Goal: Task Accomplishment & Management: Manage account settings

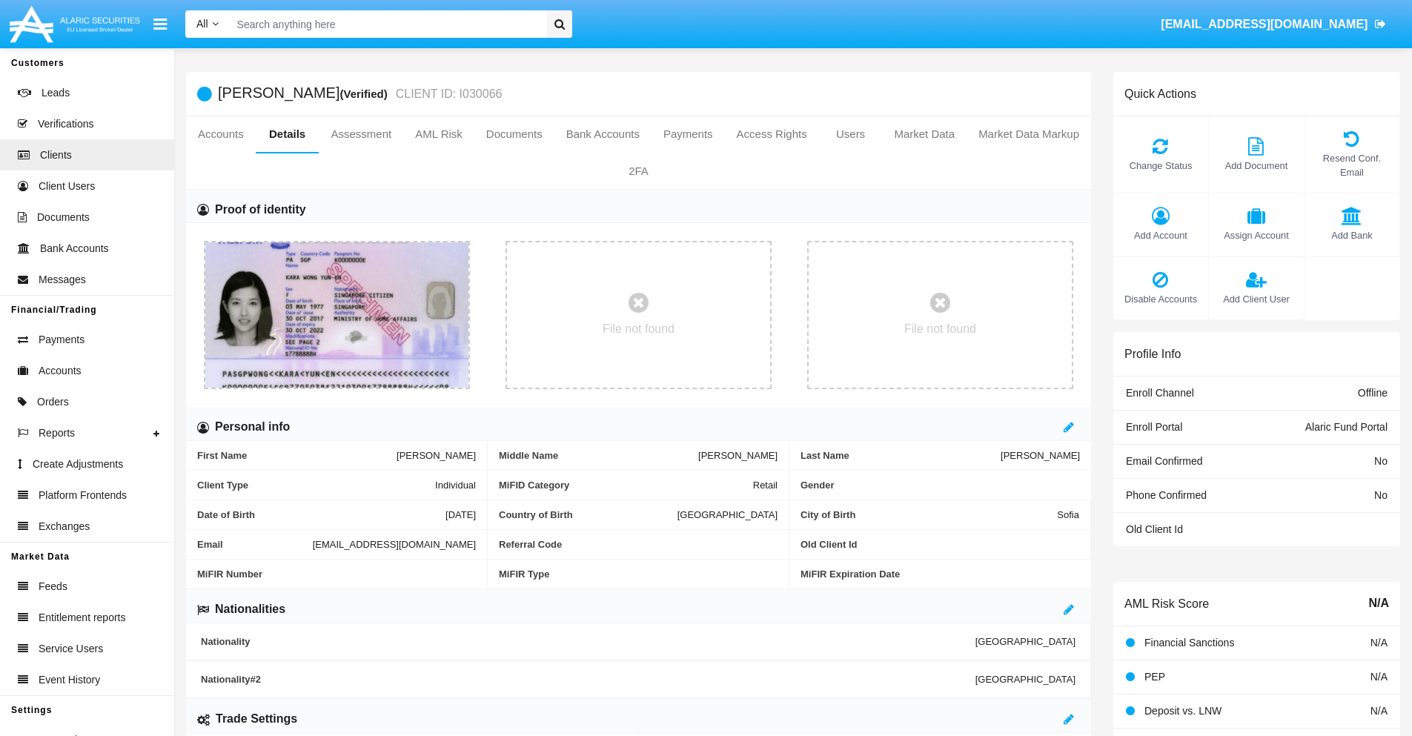
click at [1160, 235] on span "Add Account" at bounding box center [1161, 235] width 80 height 14
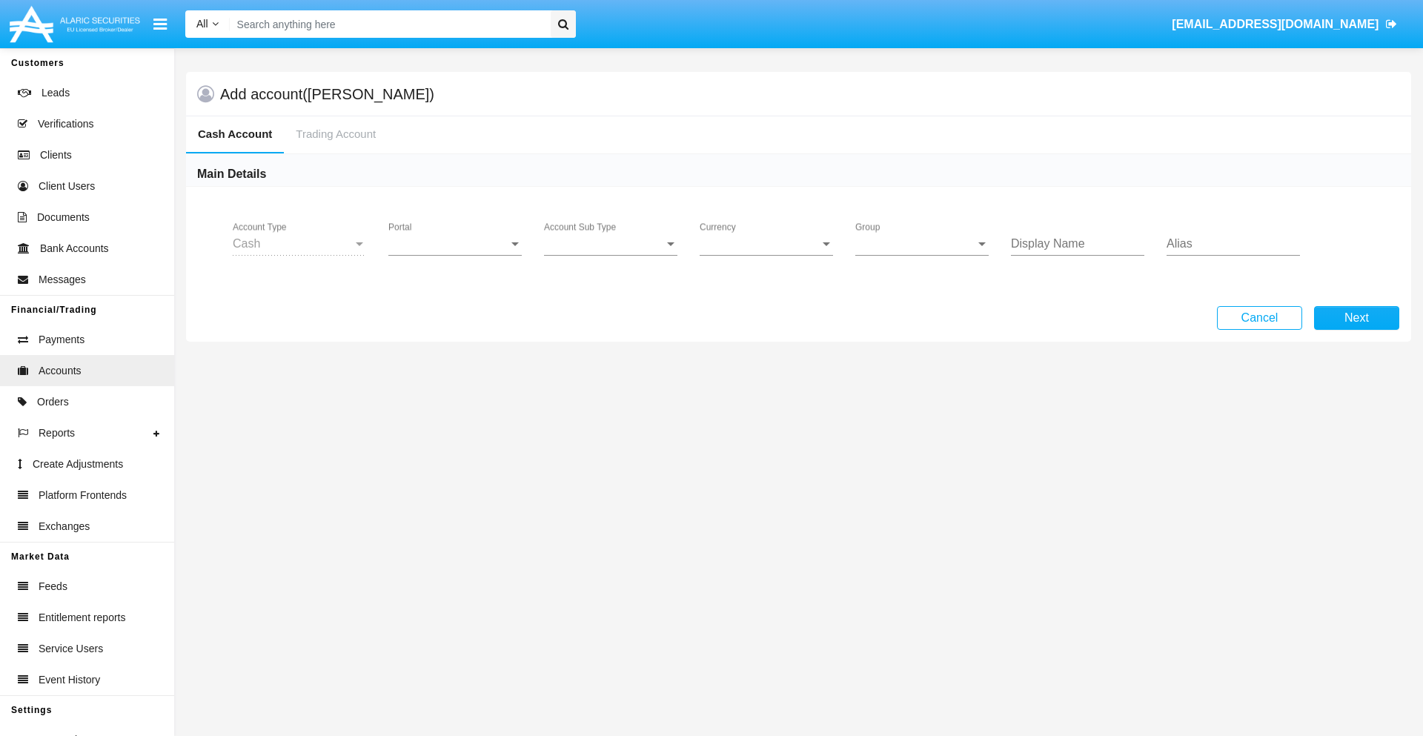
click at [455, 244] on span "Portal" at bounding box center [448, 243] width 120 height 13
click at [457, 326] on span "Alaric Fund Portal" at bounding box center [456, 326] width 137 height 36
click at [611, 244] on span "Account Sub Type" at bounding box center [604, 243] width 120 height 13
click at [611, 255] on span "Fund Cash" at bounding box center [610, 255] width 133 height 36
click at [922, 244] on span "Group" at bounding box center [916, 243] width 120 height 13
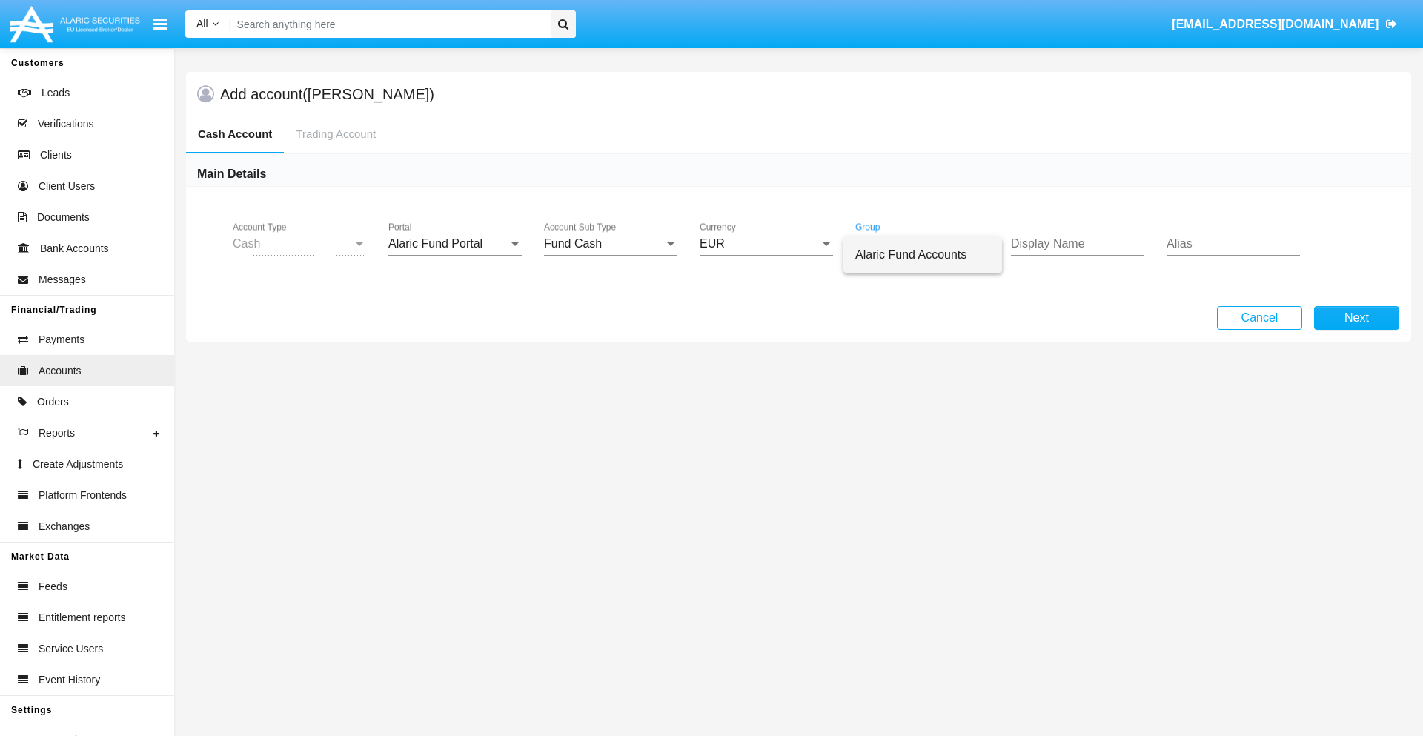
click at [923, 255] on span "Alaric Fund Accounts" at bounding box center [923, 255] width 135 height 36
type input "silver"
click at [1357, 318] on button "Next" at bounding box center [1356, 318] width 85 height 24
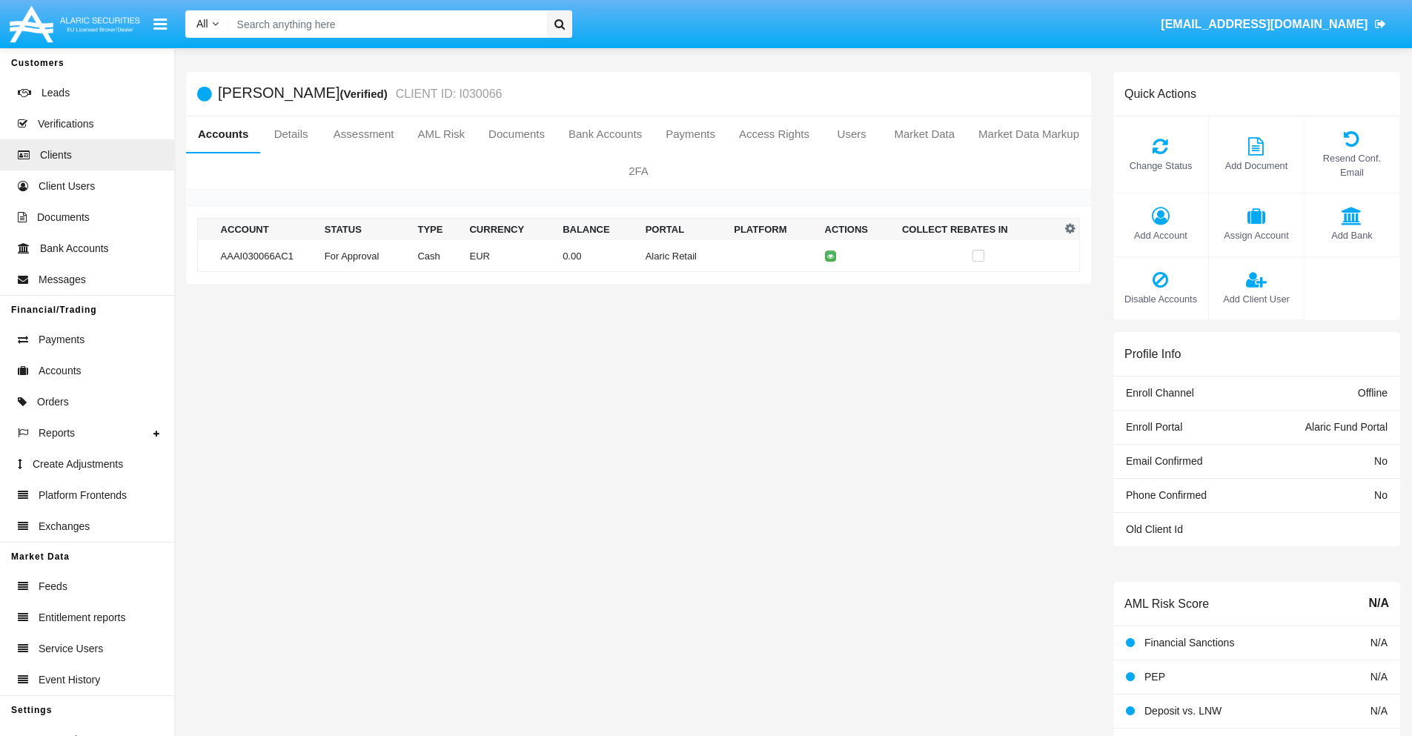
click at [640, 256] on td "Alaric Retail" at bounding box center [684, 256] width 89 height 32
click at [1160, 165] on span "Change Status" at bounding box center [1161, 166] width 80 height 14
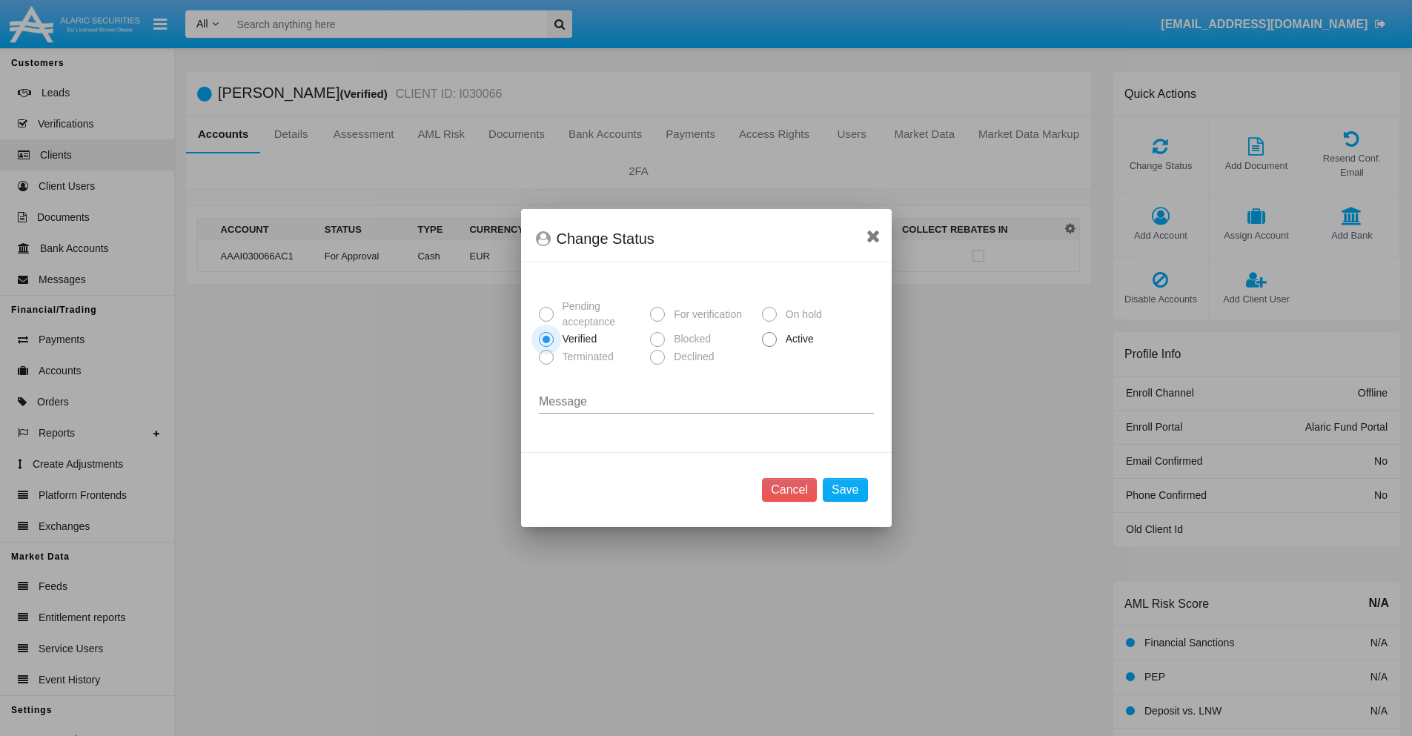
click at [797, 339] on span "Active" at bounding box center [797, 339] width 41 height 16
click at [770, 347] on input "Active" at bounding box center [769, 347] width 1 height 1
radio input "true"
click at [845, 490] on button "Save" at bounding box center [845, 490] width 44 height 24
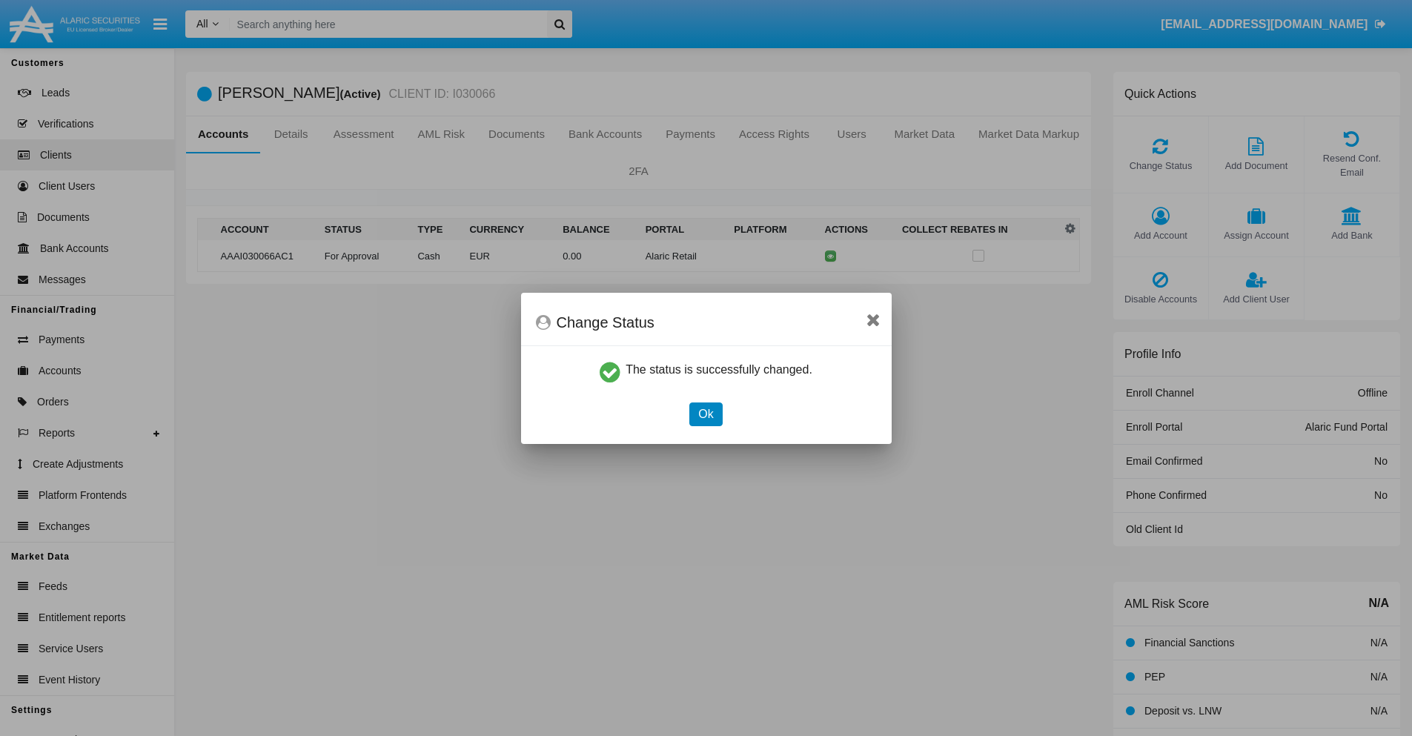
click at [706, 414] on button "Ok" at bounding box center [705, 415] width 33 height 24
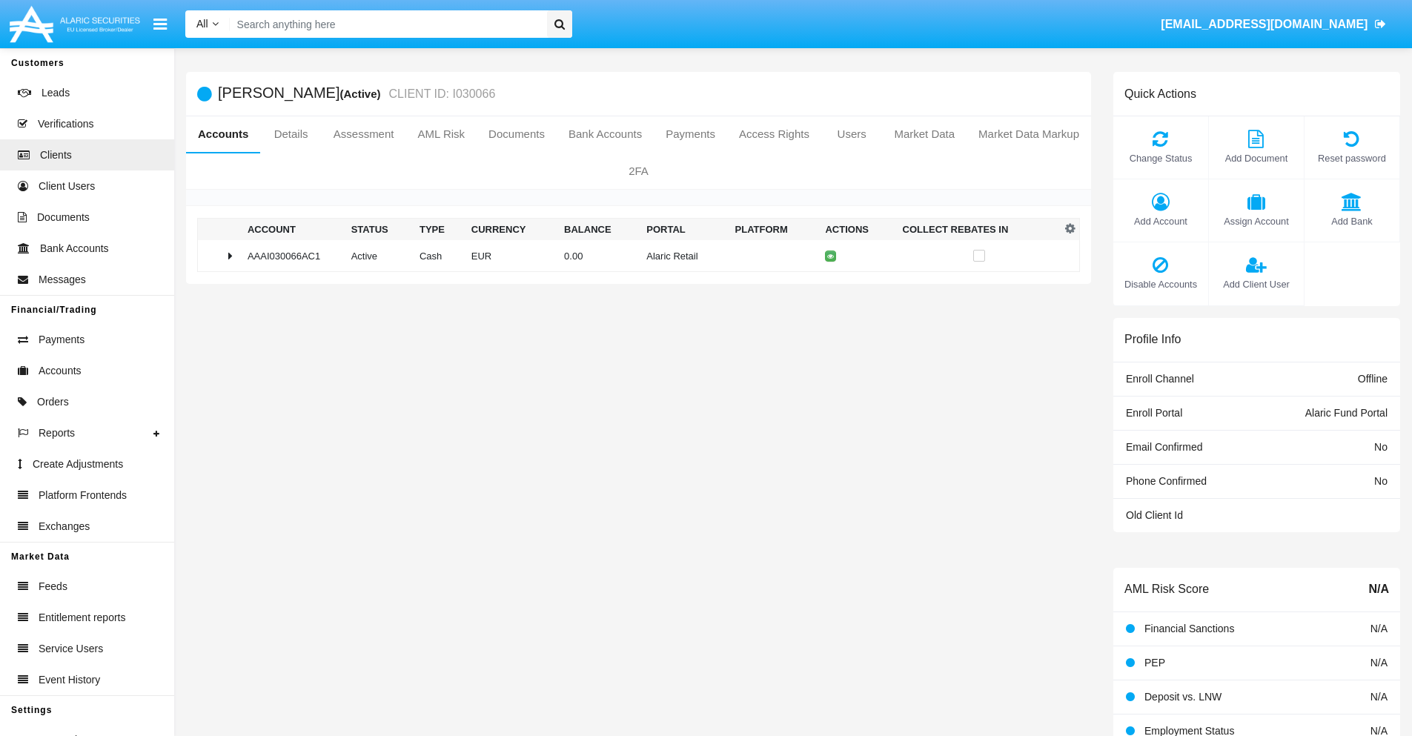
click at [633, 256] on td "0.00" at bounding box center [599, 256] width 82 height 32
click at [830, 287] on icon at bounding box center [833, 287] width 7 height 7
